Goal: Task Accomplishment & Management: Complete application form

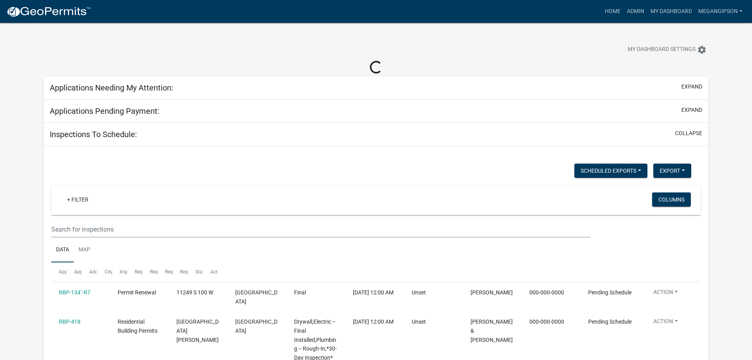
select select "3: 100"
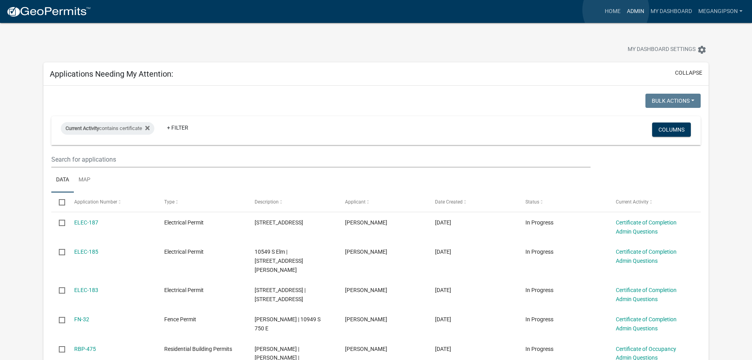
click at [624, 10] on link "Admin" at bounding box center [636, 11] width 24 height 15
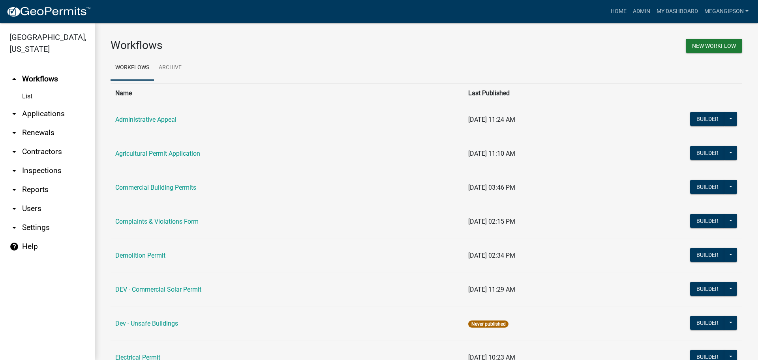
click at [56, 161] on link "arrow_drop_down Contractors" at bounding box center [47, 151] width 95 height 19
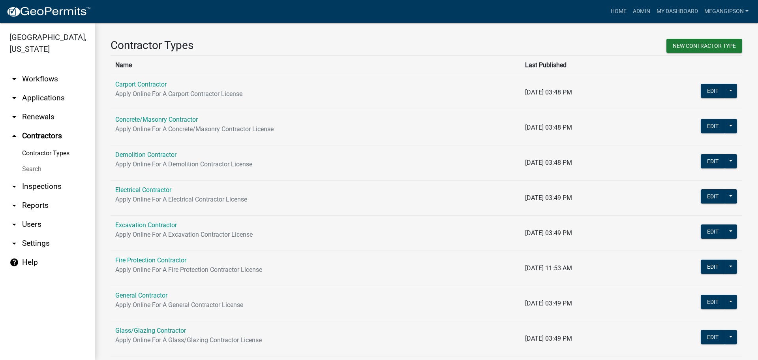
click at [58, 177] on link "Search" at bounding box center [47, 169] width 95 height 16
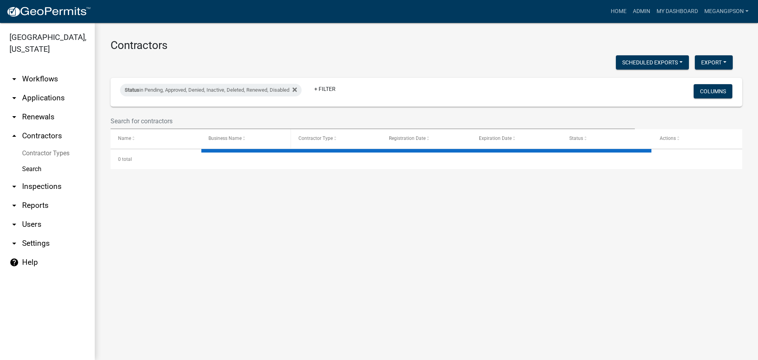
select select "3: 100"
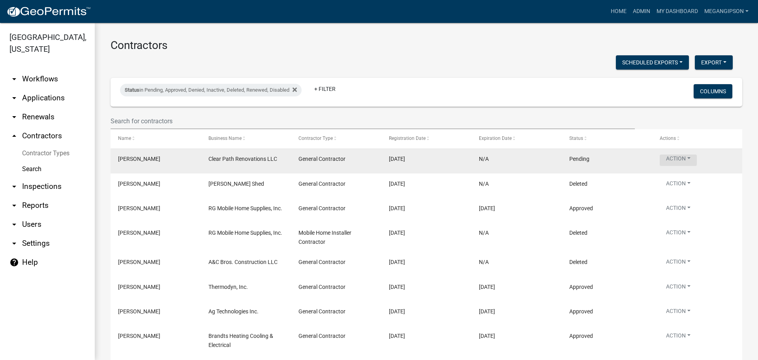
click at [683, 166] on button "Action" at bounding box center [678, 159] width 37 height 11
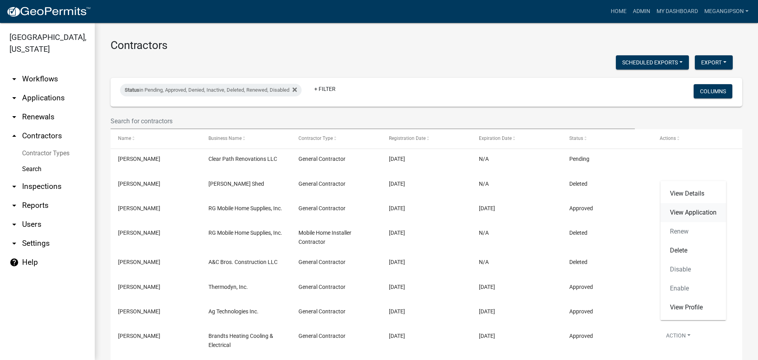
click at [684, 217] on link "View Application" at bounding box center [694, 212] width 66 height 19
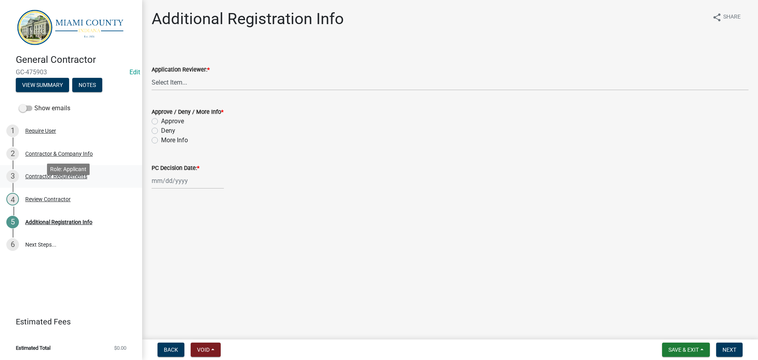
click at [54, 182] on div "3 Contractor Requirements" at bounding box center [67, 176] width 123 height 13
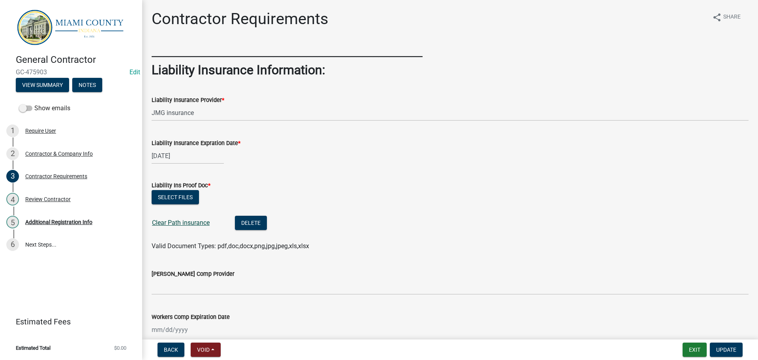
click at [205, 226] on link "Clear Path insurance" at bounding box center [181, 223] width 58 height 8
drag, startPoint x: 632, startPoint y: 82, endPoint x: 636, endPoint y: 77, distance: 6.1
click at [632, 77] on h2 "Liability Insurance Information:" at bounding box center [450, 69] width 597 height 15
click at [267, 230] on button "Delete" at bounding box center [251, 223] width 32 height 14
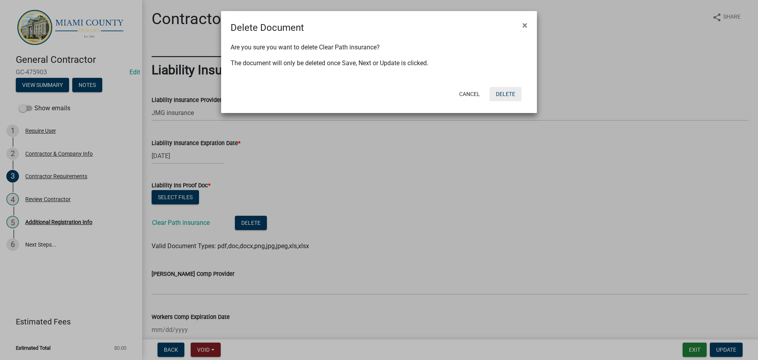
click at [504, 101] on button "Delete" at bounding box center [506, 94] width 32 height 14
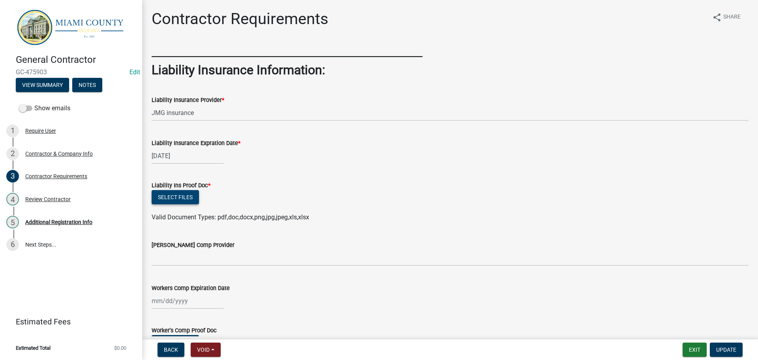
click at [179, 204] on button "Select files" at bounding box center [175, 197] width 47 height 14
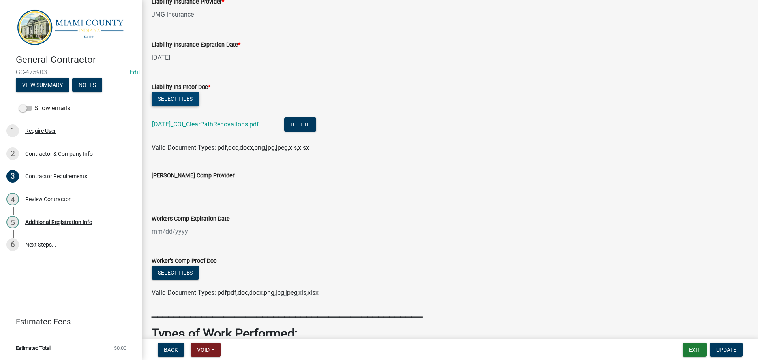
scroll to position [118, 0]
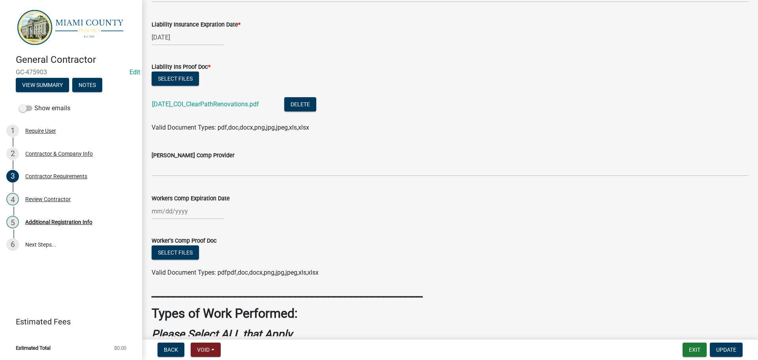
click at [177, 45] on div "07/15/2026" at bounding box center [188, 37] width 72 height 16
select select "7"
select select "2026"
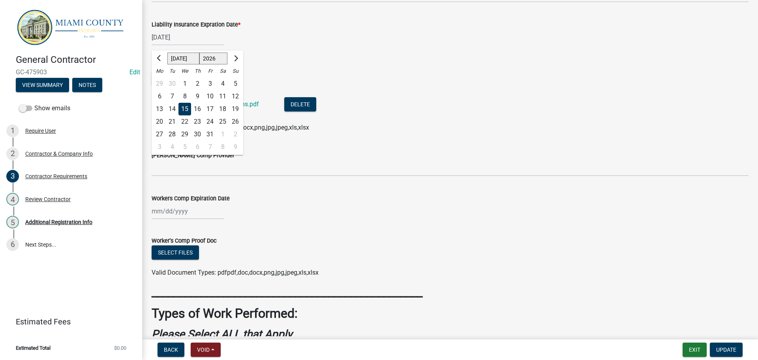
click at [204, 115] on div "16" at bounding box center [197, 109] width 13 height 13
type input "[DATE]"
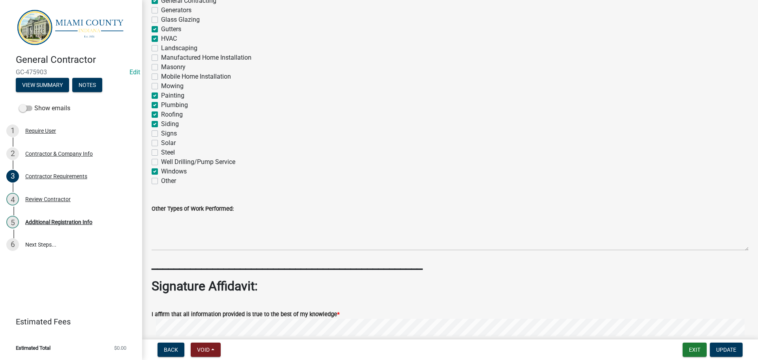
scroll to position [790, 0]
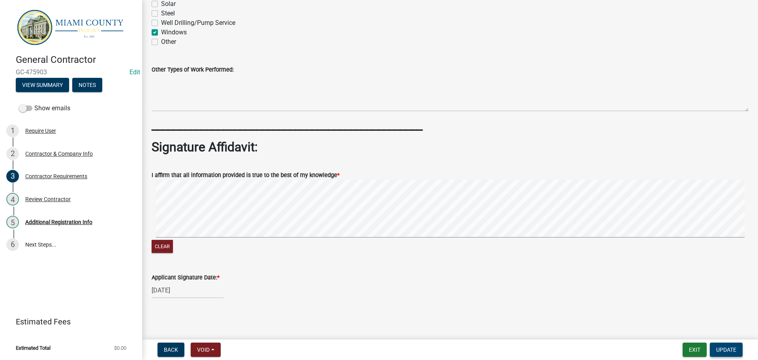
click at [725, 349] on span "Update" at bounding box center [726, 349] width 20 height 6
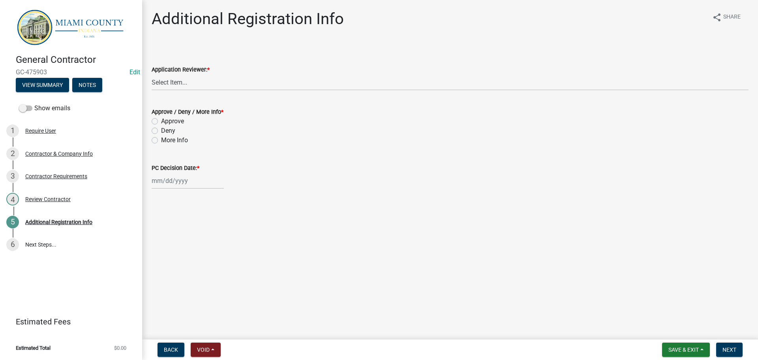
click at [184, 98] on wm-data-entity-input "Application Reviewer: * Select Item... Corey Roser Megan Gipson Brooklyn Thomas…" at bounding box center [450, 70] width 597 height 53
click at [184, 90] on select "Select Item... Corey Roser Megan Gipson Brooklyn Thomas Kenny Burton" at bounding box center [450, 82] width 597 height 16
click at [153, 83] on select "Select Item... Corey Roser Megan Gipson Brooklyn Thomas Kenny Burton" at bounding box center [450, 82] width 597 height 16
select select "e2ef9a48-81b8-4339-b851-402fdb5abe3d"
click at [169, 126] on label "Approve" at bounding box center [172, 121] width 23 height 9
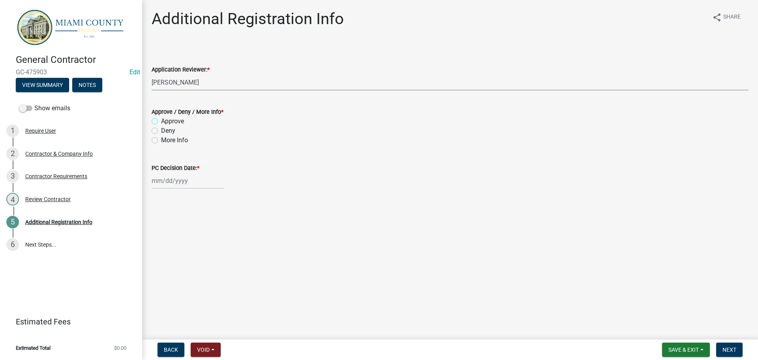
click at [166, 122] on input "Approve" at bounding box center [163, 119] width 5 height 5
radio input "true"
click at [178, 189] on div at bounding box center [188, 181] width 72 height 16
select select "9"
select select "2025"
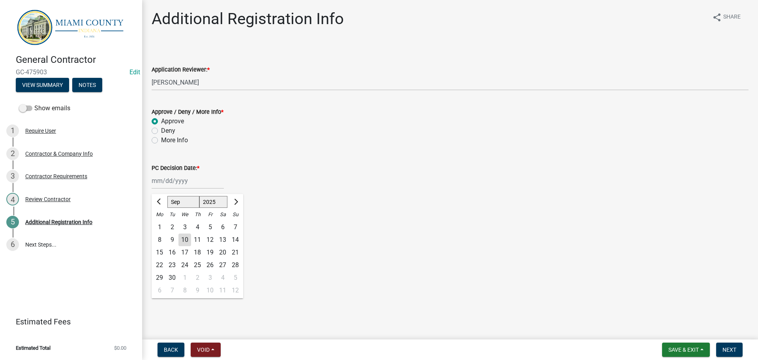
click at [191, 246] on div "10" at bounding box center [185, 239] width 13 height 13
type input "[DATE]"
click at [728, 346] on span "Next" at bounding box center [730, 349] width 14 height 6
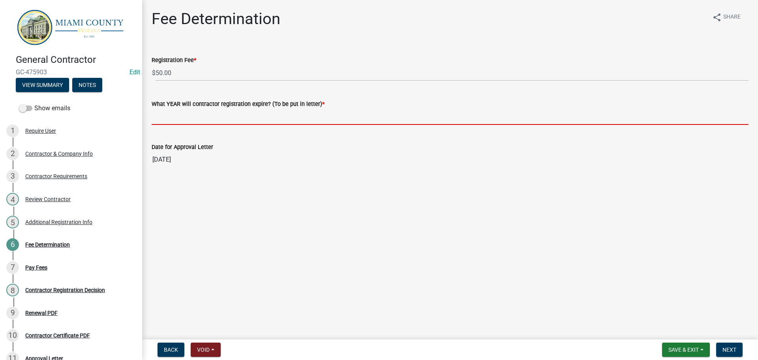
click at [210, 125] on input "What YEAR will contractor registration expire? (To be put in letter) *" at bounding box center [450, 117] width 597 height 16
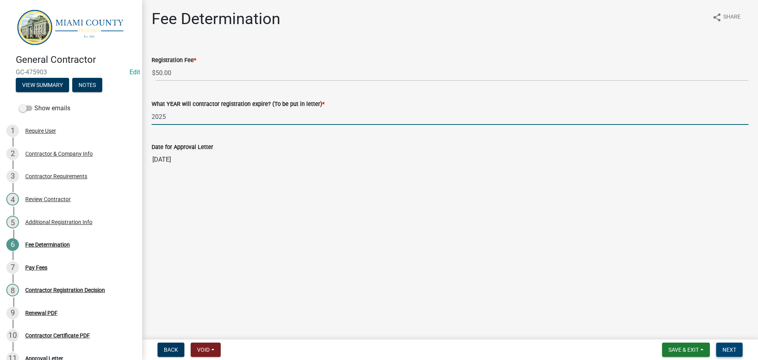
type input "2025"
click at [723, 344] on button "Next" at bounding box center [729, 349] width 26 height 14
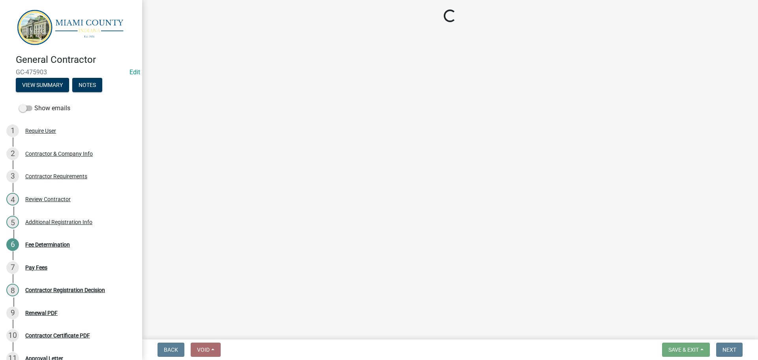
select select "3: 3"
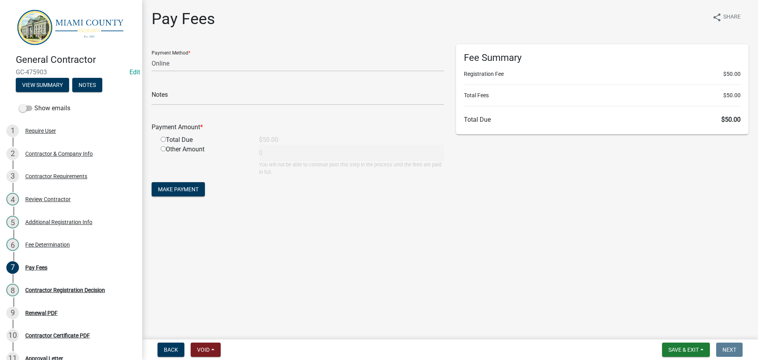
click at [478, 276] on main "Pay Fees share Share Payment Method * Credit Card POS Check Cash Online Notes P…" at bounding box center [450, 168] width 616 height 336
click at [678, 348] on span "Save & Exit" at bounding box center [684, 349] width 30 height 6
click at [654, 329] on button "Save & Exit" at bounding box center [678, 327] width 63 height 19
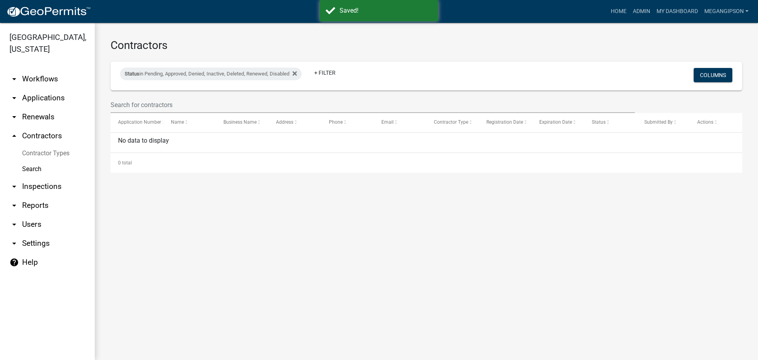
select select "3: 100"
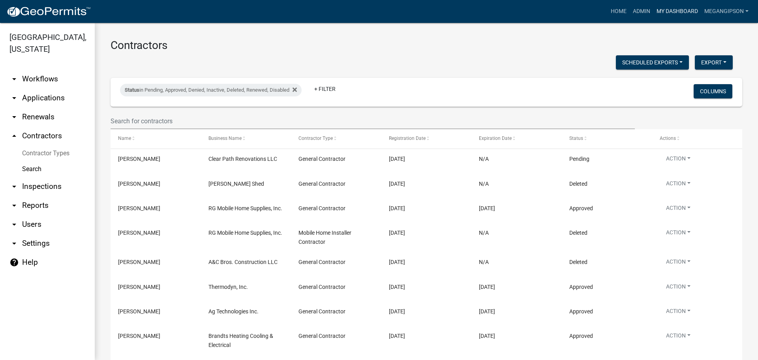
click at [663, 15] on link "My Dashboard" at bounding box center [678, 11] width 48 height 15
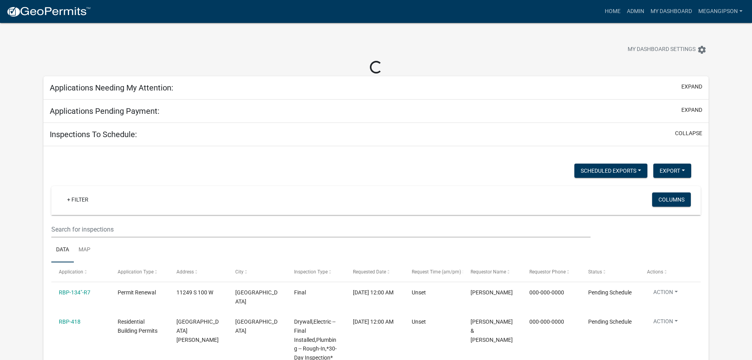
select select "3: 100"
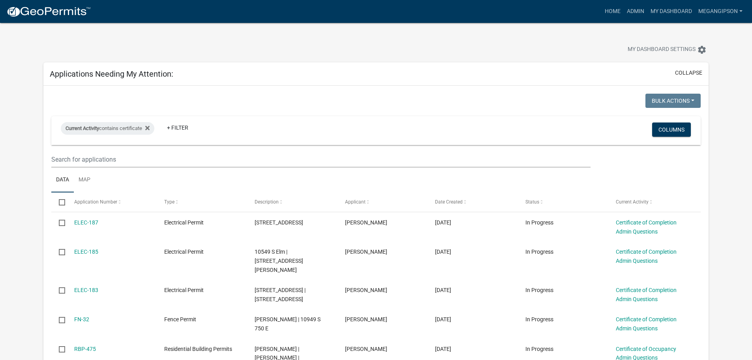
click at [246, 53] on div at bounding box center [235, 50] width 395 height 17
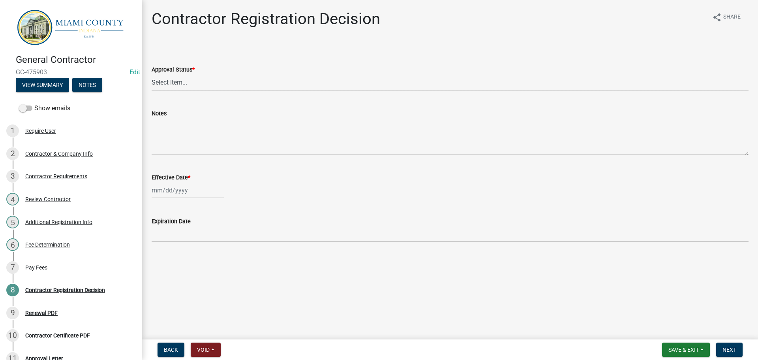
click at [210, 90] on select "Select Item... Approved Denied" at bounding box center [450, 82] width 597 height 16
click at [153, 83] on select "Select Item... Approved Denied" at bounding box center [450, 82] width 597 height 16
select select "e66596de-f7bb-4a7a-88ab-0b4a0e3da709"
click at [179, 198] on div at bounding box center [188, 190] width 72 height 16
select select "9"
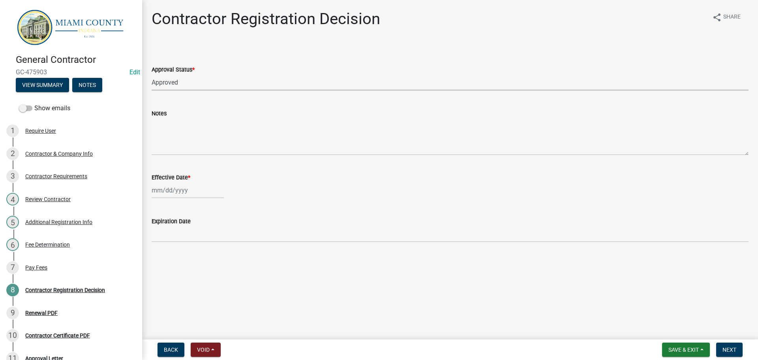
select select "2025"
click at [186, 128] on div "10" at bounding box center [185, 121] width 13 height 13
type input "[DATE]"
click at [729, 346] on span "Next" at bounding box center [730, 349] width 14 height 6
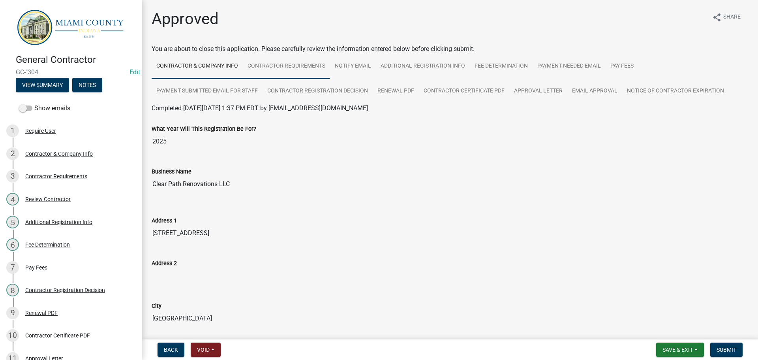
click at [323, 69] on link "Contractor Requirements" at bounding box center [286, 66] width 87 height 25
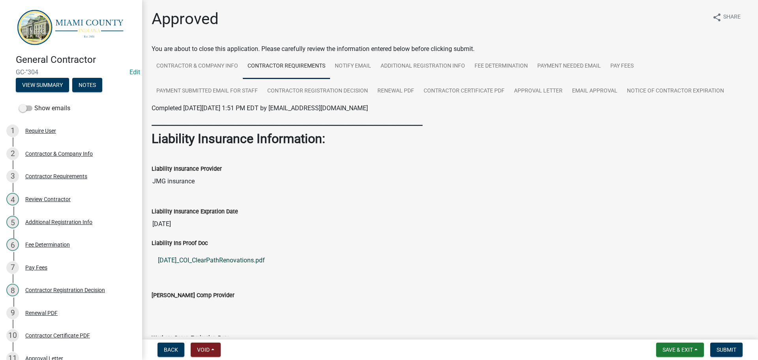
click at [240, 270] on link "[DATE]_COI_ClearPathRenovations.pdf" at bounding box center [450, 260] width 597 height 19
click at [639, 78] on link "Pay Fees" at bounding box center [622, 66] width 33 height 25
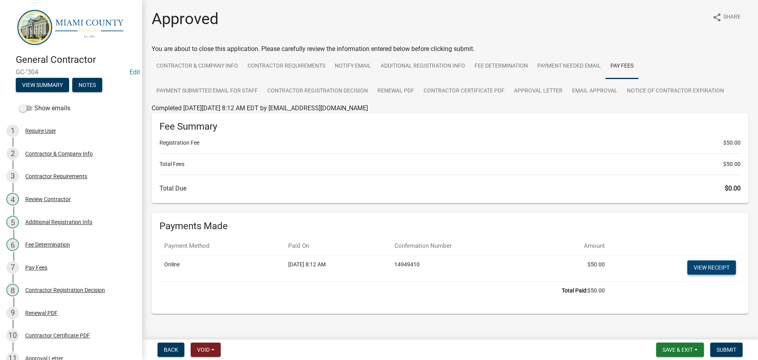
click at [691, 274] on link "View receipt" at bounding box center [712, 267] width 49 height 14
click at [130, 71] on link "Edit" at bounding box center [135, 72] width 11 height 8
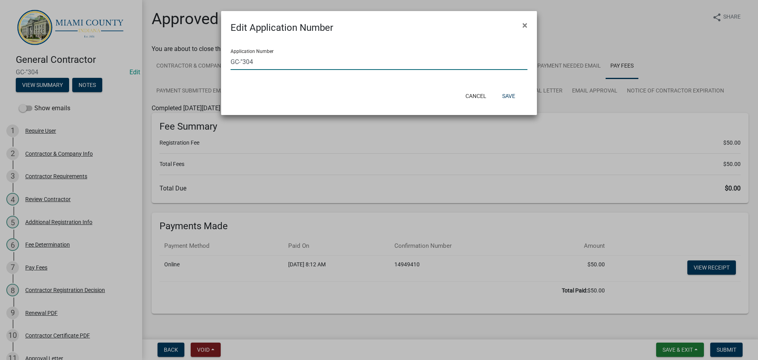
click at [244, 67] on input "GC-"304" at bounding box center [379, 62] width 297 height 16
type input "GC-304"
click at [500, 99] on button "Save" at bounding box center [509, 96] width 26 height 14
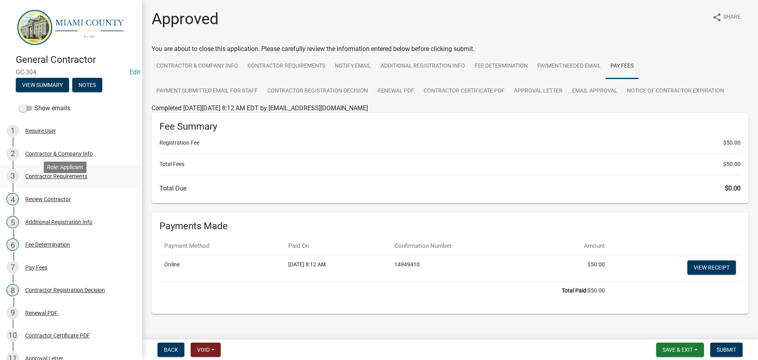
click at [60, 179] on div "Contractor Requirements" at bounding box center [56, 176] width 62 height 6
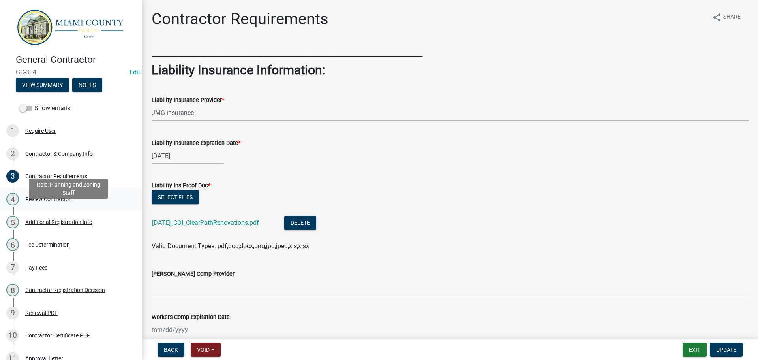
click at [54, 202] on div "Review Contractor" at bounding box center [47, 199] width 45 height 6
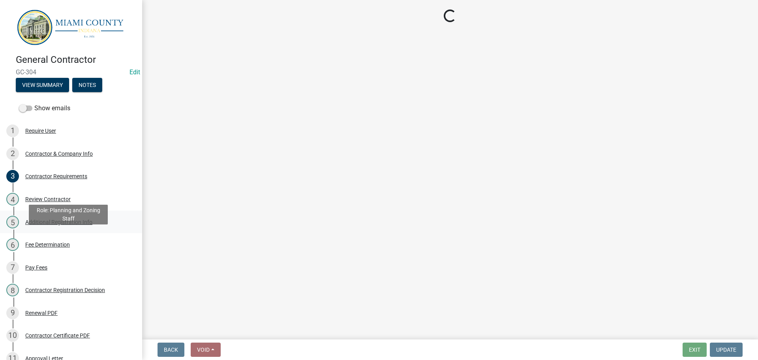
click at [54, 225] on div "Additional Registration Info" at bounding box center [58, 222] width 67 height 6
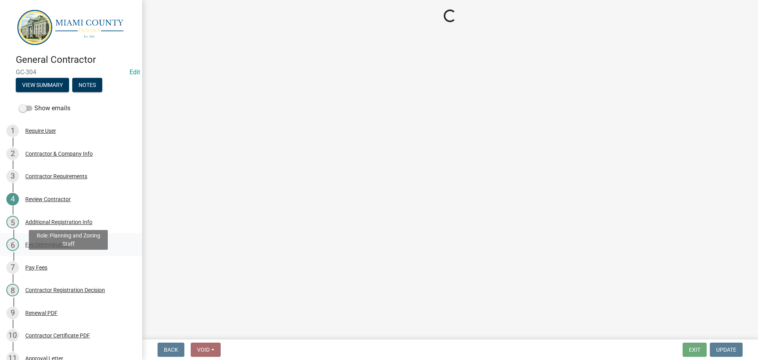
click at [51, 256] on link "6 Fee Determination" at bounding box center [71, 244] width 142 height 23
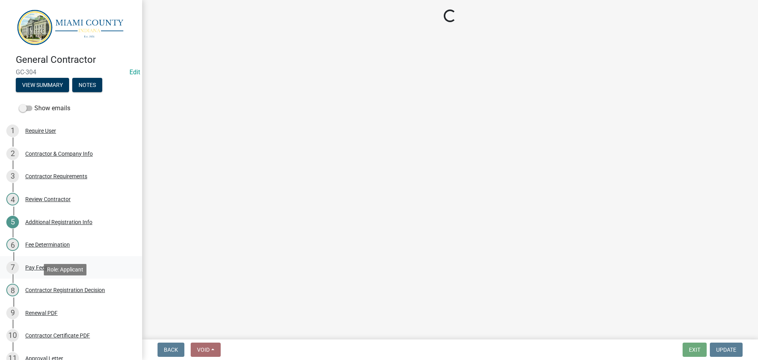
click at [44, 279] on link "7 Pay Fees" at bounding box center [71, 267] width 142 height 23
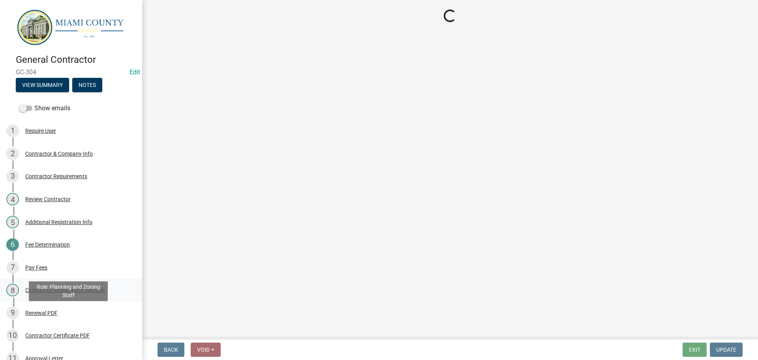
click at [46, 301] on link "8 Contractor Registration Decision" at bounding box center [71, 289] width 142 height 23
select select "e66596de-f7bb-4a7a-88ab-0b4a0e3da709"
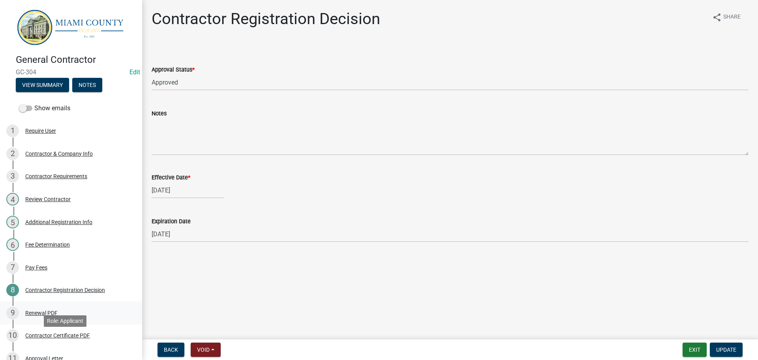
click at [47, 316] on div "Renewal PDF" at bounding box center [41, 313] width 32 height 6
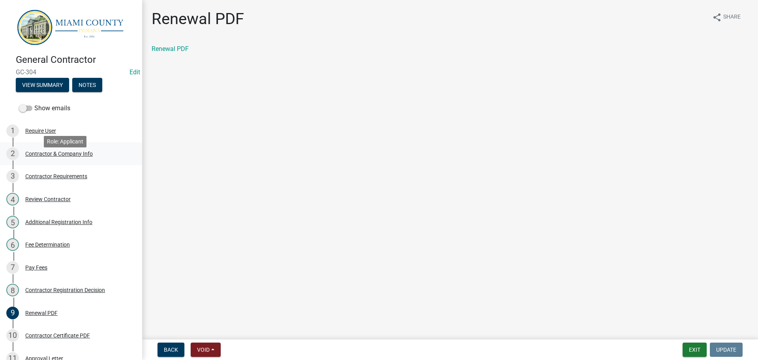
click at [61, 165] on link "2 Contractor & Company Info" at bounding box center [71, 153] width 142 height 23
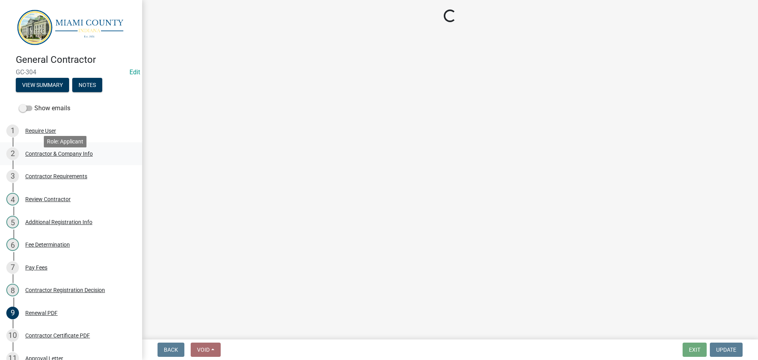
select select "IN"
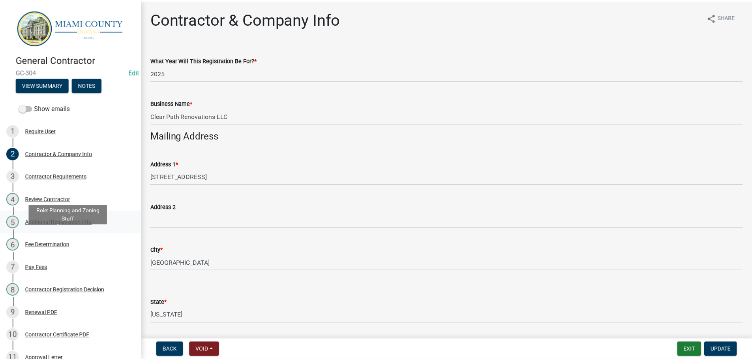
scroll to position [156, 0]
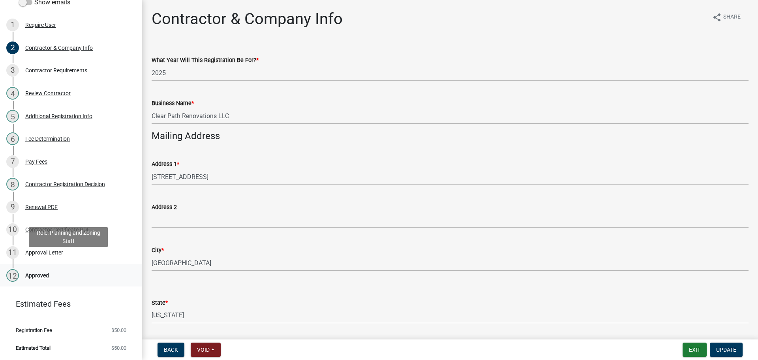
click at [66, 273] on link "12 Approved" at bounding box center [71, 275] width 142 height 23
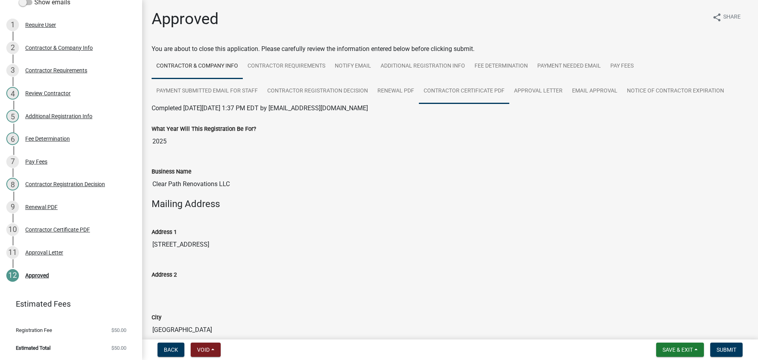
click at [492, 104] on link "Contractor Certificate PDF" at bounding box center [464, 91] width 90 height 25
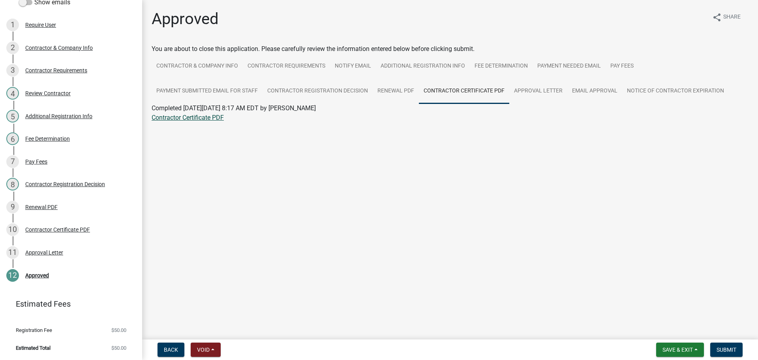
click at [222, 121] on link "Contractor Certificate PDF" at bounding box center [188, 118] width 72 height 8
click at [59, 227] on div "Contractor Certificate PDF" at bounding box center [57, 230] width 65 height 6
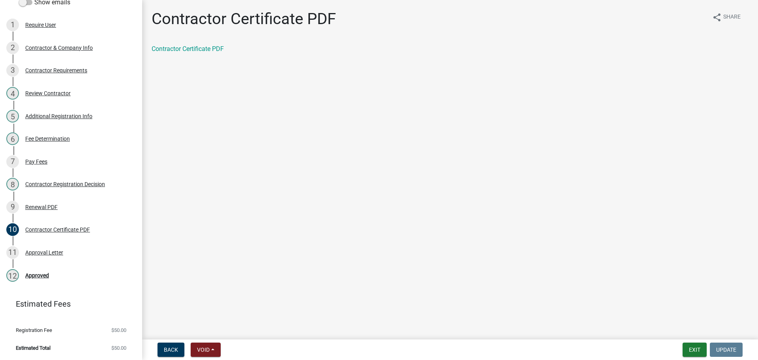
click at [195, 54] on div "Contractor Certificate PDF" at bounding box center [450, 48] width 597 height 9
click at [205, 53] on link "Contractor Certificate PDF" at bounding box center [188, 49] width 72 height 8
click at [69, 246] on div "11 Approval Letter" at bounding box center [67, 252] width 123 height 13
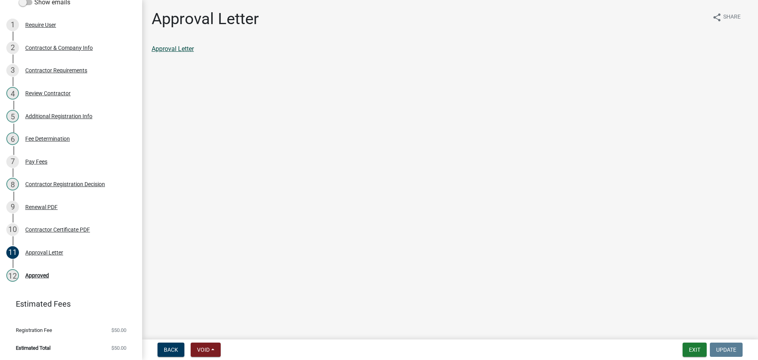
click at [182, 53] on link "Approval Letter" at bounding box center [173, 49] width 42 height 8
click at [39, 264] on link "12 Approved" at bounding box center [71, 275] width 142 height 23
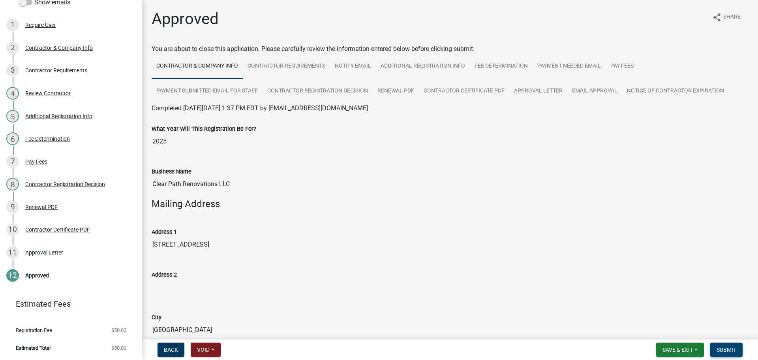
click at [717, 346] on span "Submit" at bounding box center [727, 349] width 20 height 6
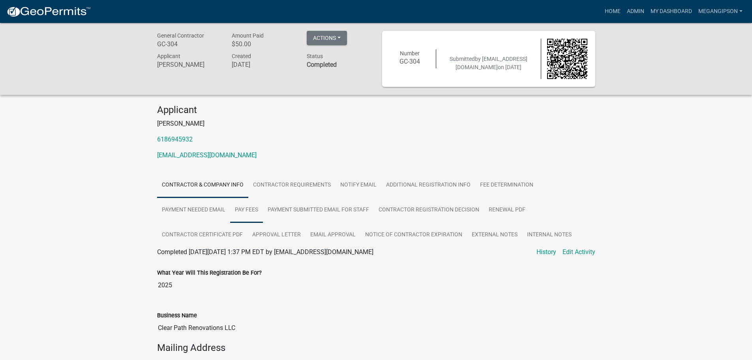
click at [263, 223] on link "Pay Fees" at bounding box center [246, 209] width 33 height 25
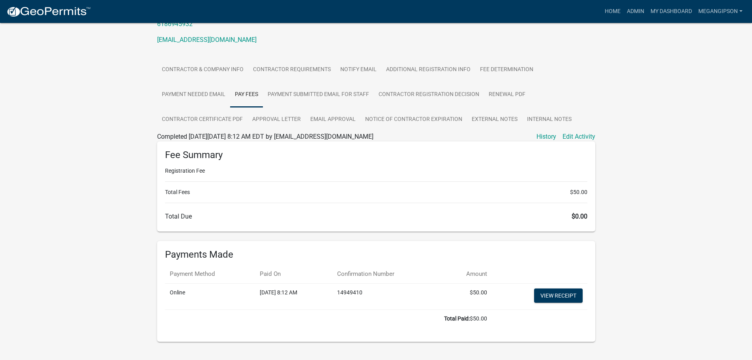
scroll to position [207, 0]
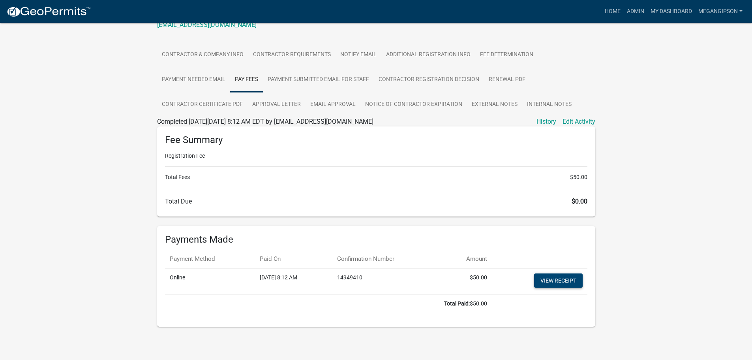
click at [572, 274] on link "View receipt" at bounding box center [558, 280] width 49 height 14
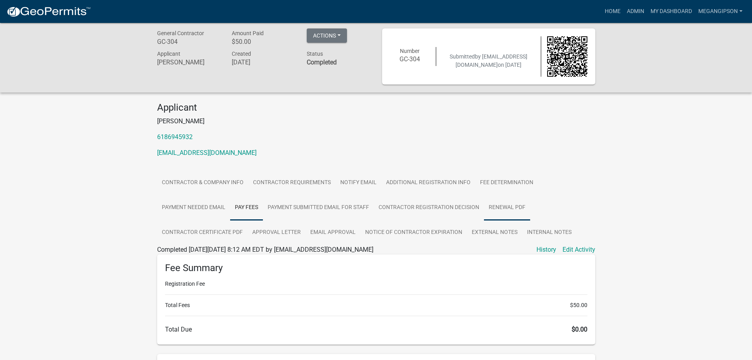
scroll to position [0, 0]
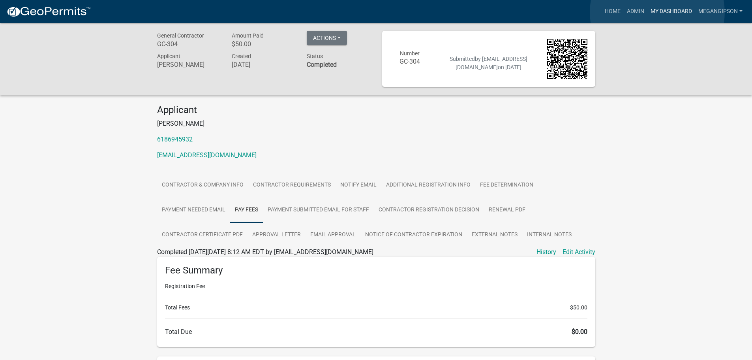
click at [658, 12] on link "My Dashboard" at bounding box center [672, 11] width 48 height 15
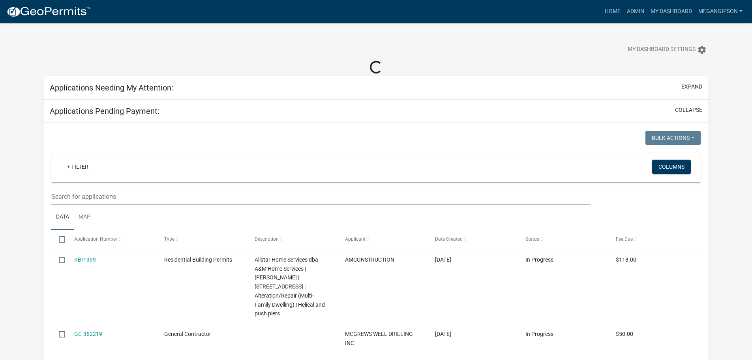
select select "3: 100"
